Goal: Information Seeking & Learning: Learn about a topic

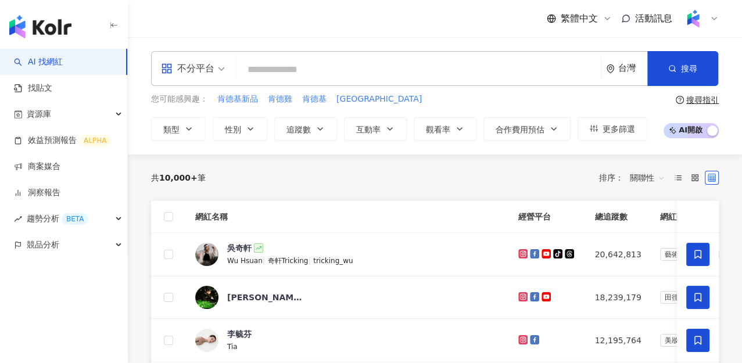
click at [288, 71] on input "search" at bounding box center [418, 70] width 355 height 22
type input "***"
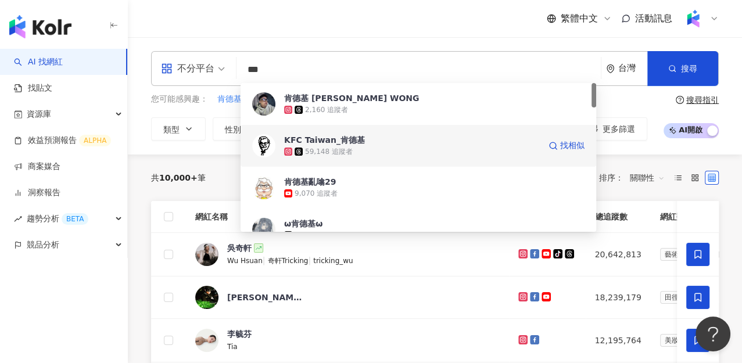
click at [356, 149] on div "59,148 追蹤者" at bounding box center [412, 152] width 256 height 12
